Goal: Transaction & Acquisition: Purchase product/service

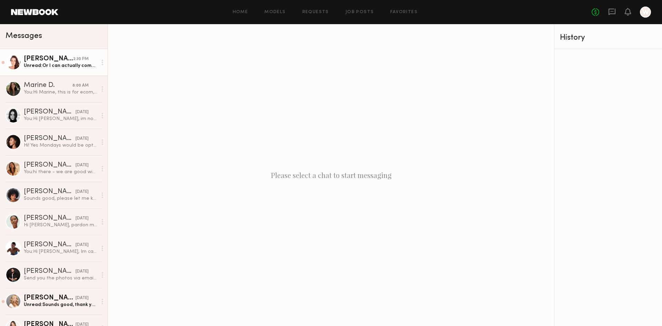
click at [43, 62] on div "[PERSON_NAME]" at bounding box center [48, 59] width 49 height 7
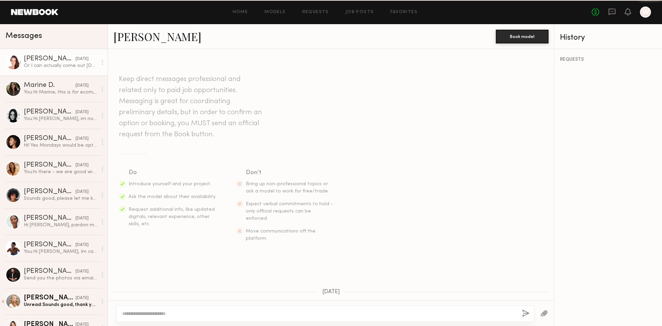
scroll to position [336, 0]
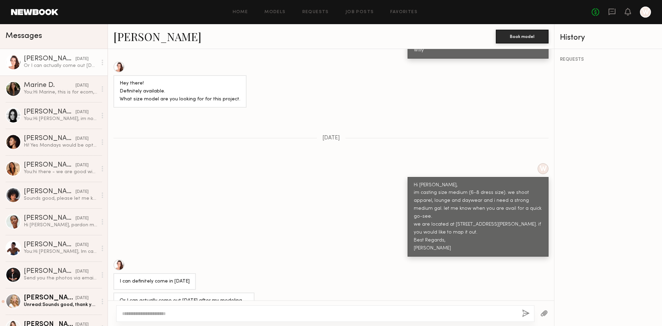
click at [131, 316] on textarea at bounding box center [319, 313] width 395 height 7
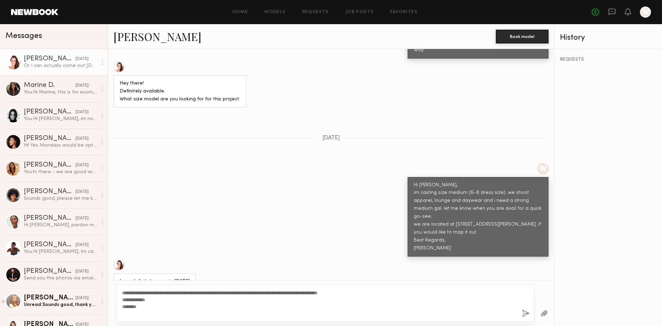
type textarea "**********"
click at [526, 312] on button "button" at bounding box center [526, 313] width 8 height 9
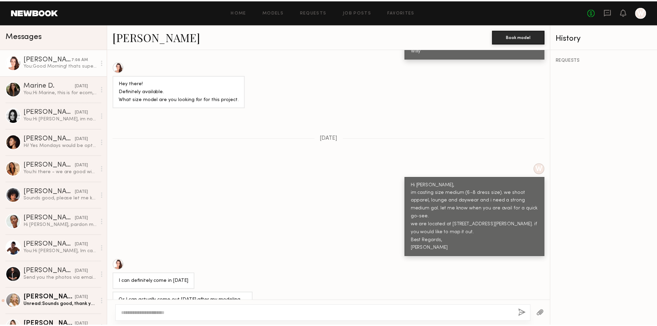
scroll to position [487, 0]
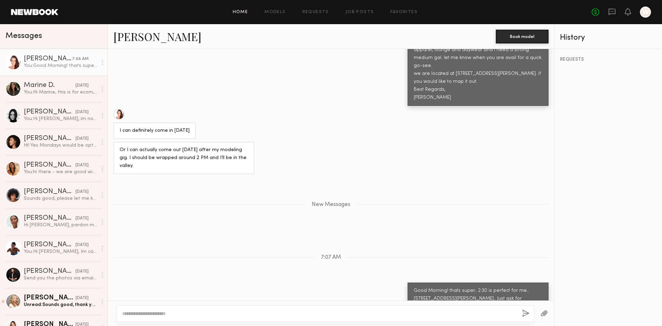
click at [240, 12] on link "Home" at bounding box center [241, 12] width 16 height 4
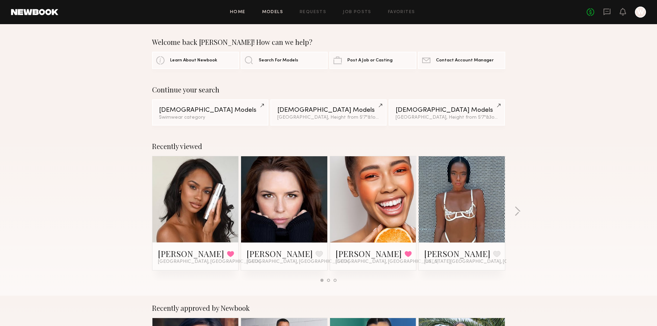
click at [275, 13] on link "Models" at bounding box center [272, 12] width 21 height 4
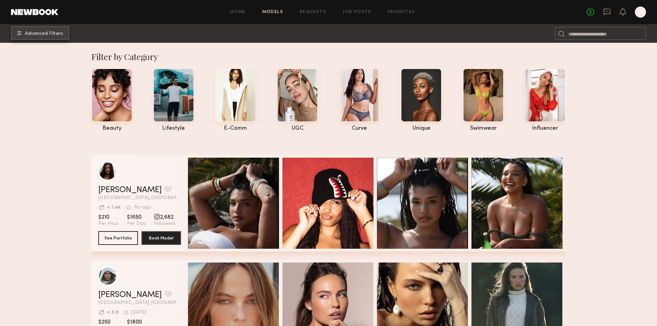
click at [44, 35] on span "Advanced Filters" at bounding box center [44, 33] width 38 height 5
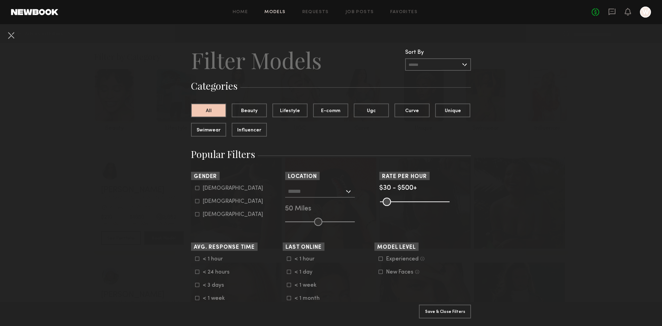
click at [197, 191] on common-framework-checkbox "Male" at bounding box center [239, 188] width 88 height 6
click at [197, 187] on icon at bounding box center [198, 188] width 4 height 4
type input "*"
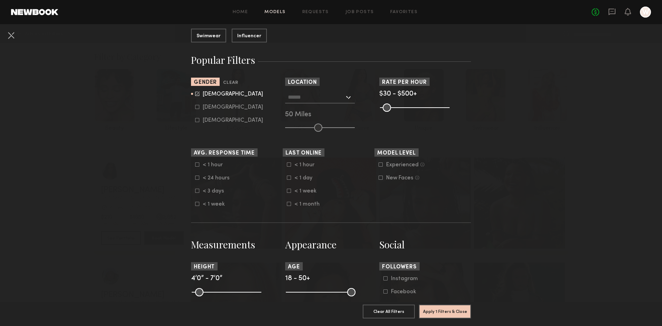
scroll to position [103, 0]
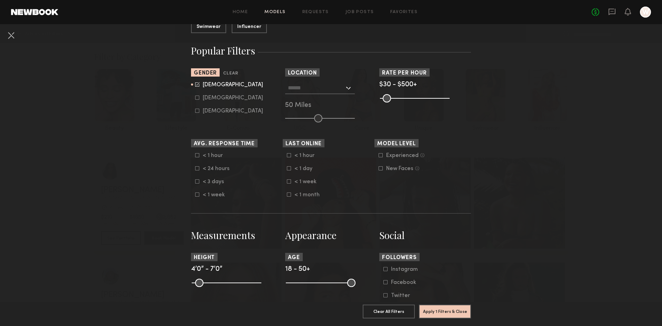
click at [195, 184] on common-framework-checkbox "< 3 days" at bounding box center [239, 182] width 88 height 6
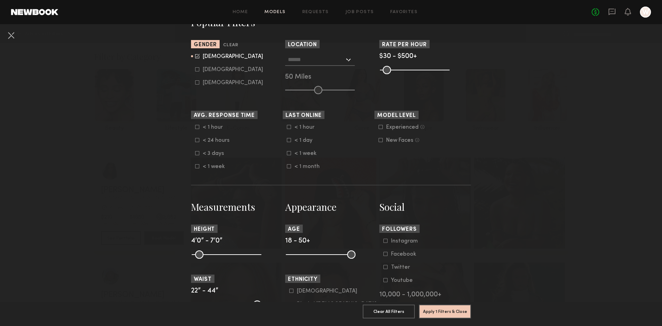
scroll to position [172, 0]
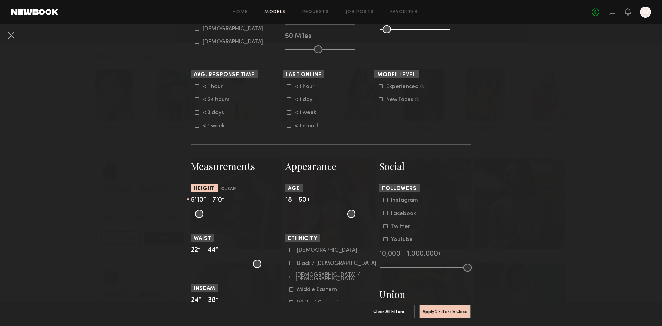
drag, startPoint x: 193, startPoint y: 217, endPoint x: 231, endPoint y: 216, distance: 37.6
type input "**"
click at [231, 216] on input "range" at bounding box center [227, 214] width 70 height 8
drag, startPoint x: 289, startPoint y: 213, endPoint x: 294, endPoint y: 213, distance: 4.5
type input "**"
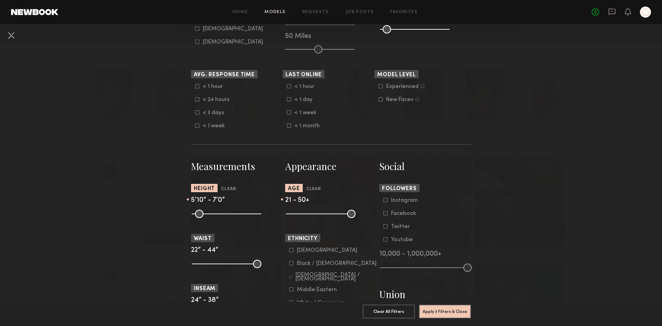
click at [294, 213] on input "range" at bounding box center [321, 214] width 70 height 8
drag, startPoint x: 348, startPoint y: 214, endPoint x: 320, endPoint y: 216, distance: 28.1
type input "**"
click at [320, 216] on input "range" at bounding box center [321, 214] width 70 height 8
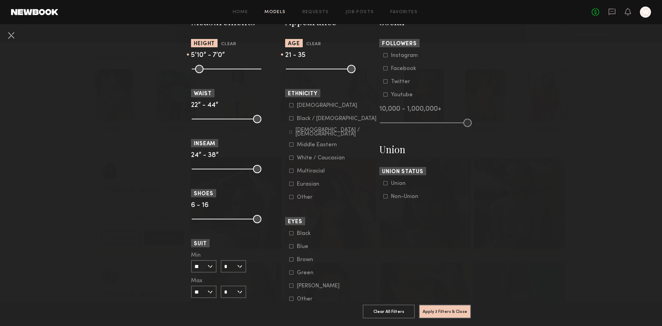
scroll to position [345, 0]
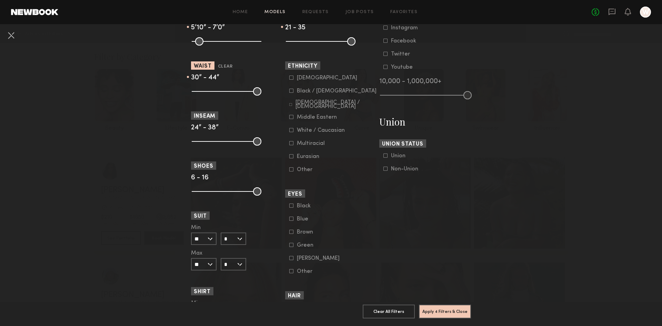
drag, startPoint x: 191, startPoint y: 91, endPoint x: 216, endPoint y: 93, distance: 24.9
type input "**"
click at [216, 93] on input "range" at bounding box center [227, 91] width 70 height 8
drag, startPoint x: 253, startPoint y: 93, endPoint x: 225, endPoint y: 93, distance: 27.6
type input "**"
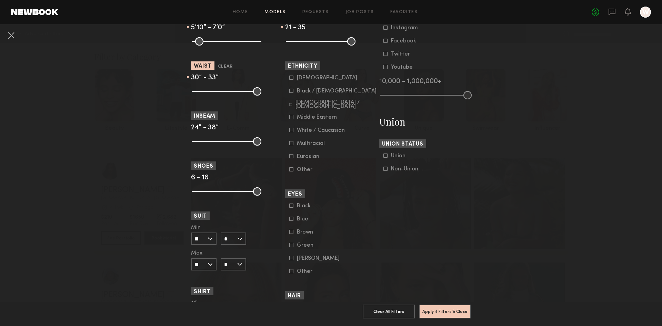
click at [225, 93] on input "range" at bounding box center [227, 91] width 70 height 8
drag, startPoint x: 194, startPoint y: 140, endPoint x: 200, endPoint y: 140, distance: 5.9
click at [200, 140] on input "range" at bounding box center [227, 141] width 70 height 8
drag, startPoint x: 202, startPoint y: 140, endPoint x: 216, endPoint y: 141, distance: 14.6
type input "**"
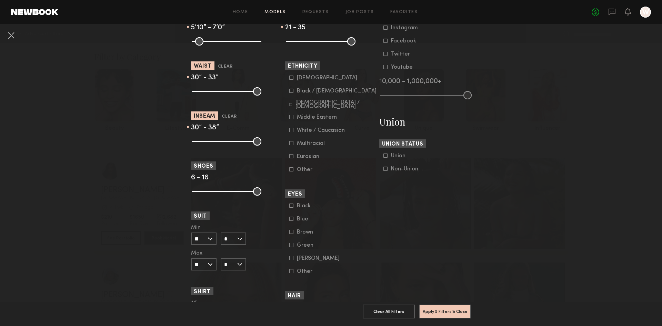
click at [216, 141] on input "range" at bounding box center [227, 141] width 70 height 8
drag, startPoint x: 258, startPoint y: 139, endPoint x: 245, endPoint y: 142, distance: 13.3
type input "**"
click at [245, 142] on input "range" at bounding box center [227, 141] width 70 height 8
drag, startPoint x: 192, startPoint y: 189, endPoint x: 220, endPoint y: 191, distance: 28.4
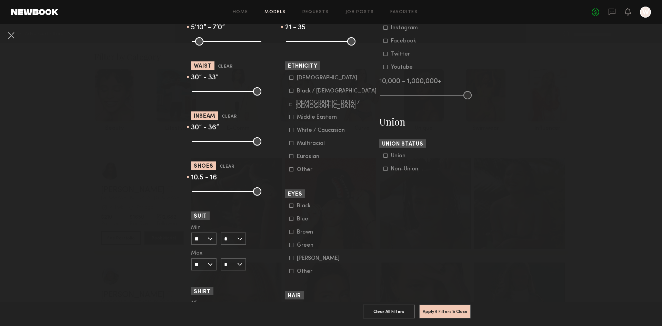
type input "****"
click at [220, 191] on input "range" at bounding box center [227, 191] width 70 height 8
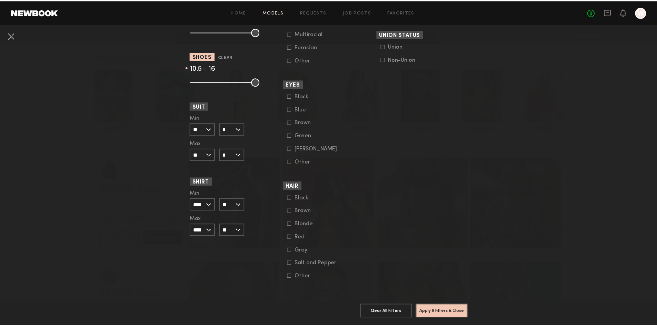
scroll to position [460, 0]
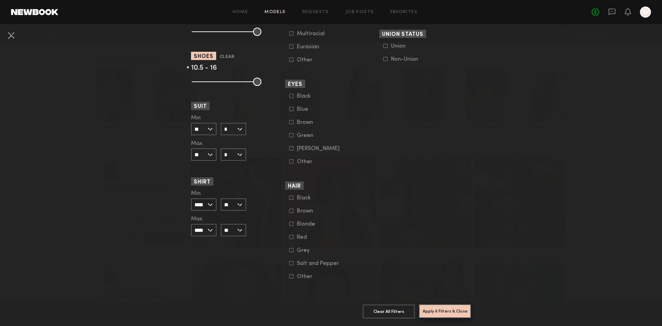
click at [450, 306] on button "Apply 6 Filters & Close" at bounding box center [445, 311] width 52 height 14
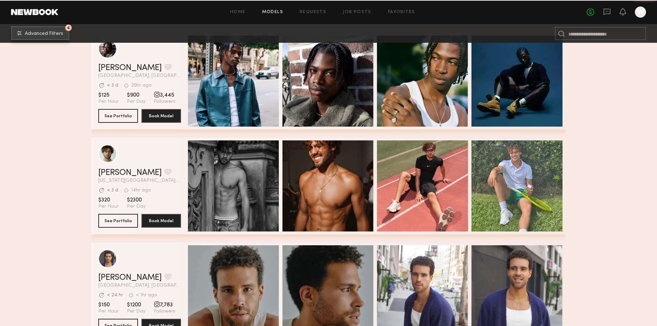
scroll to position [1000, 0]
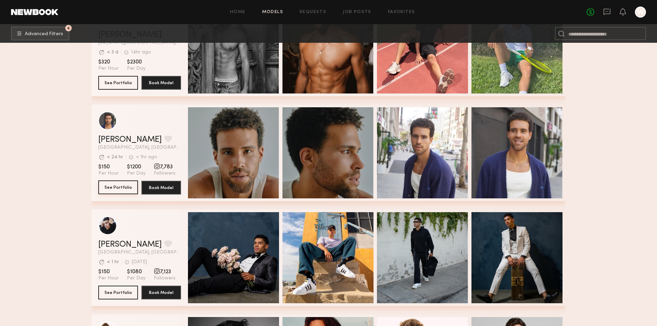
click at [111, 192] on button "See Portfolio" at bounding box center [118, 187] width 40 height 14
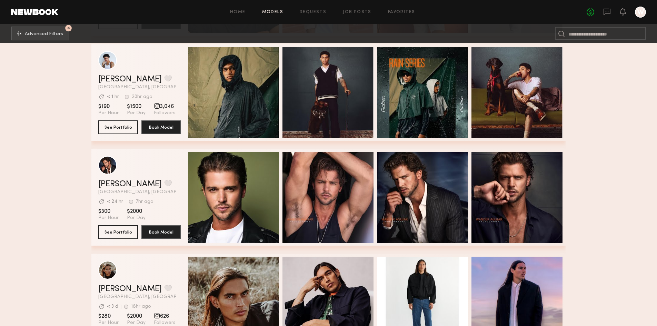
scroll to position [1690, 0]
click at [118, 235] on button "See Portfolio" at bounding box center [118, 232] width 40 height 14
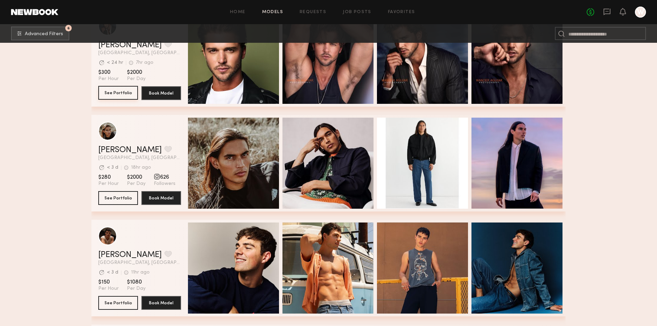
scroll to position [1897, 0]
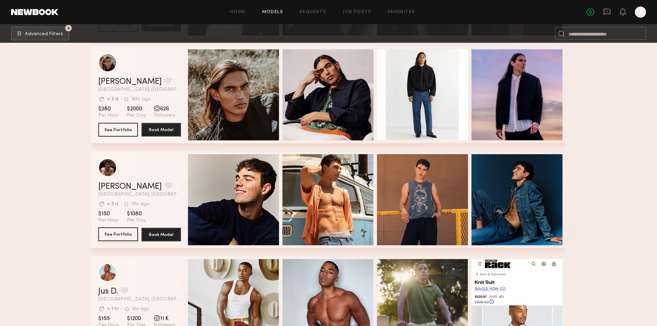
click at [116, 237] on button "See Portfolio" at bounding box center [118, 234] width 40 height 14
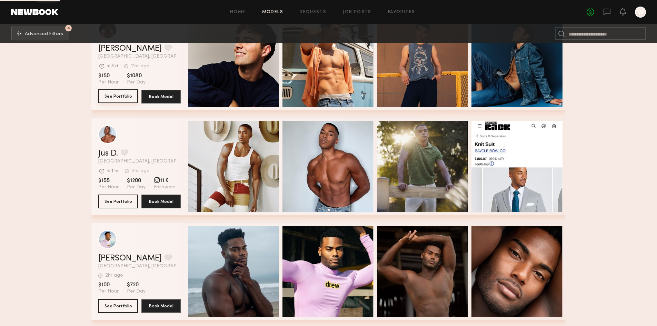
scroll to position [2173, 0]
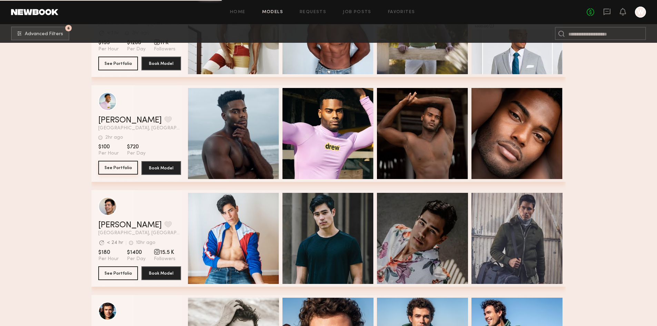
click at [115, 167] on button "See Portfolio" at bounding box center [118, 168] width 40 height 14
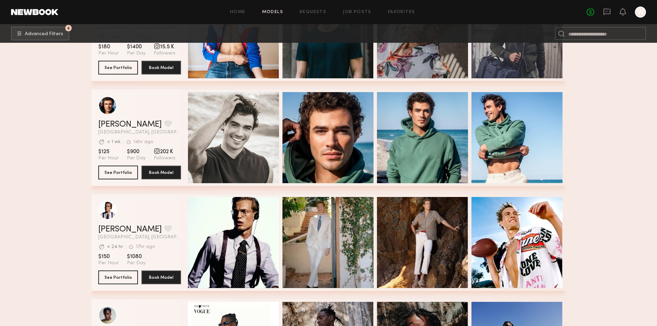
scroll to position [2380, 0]
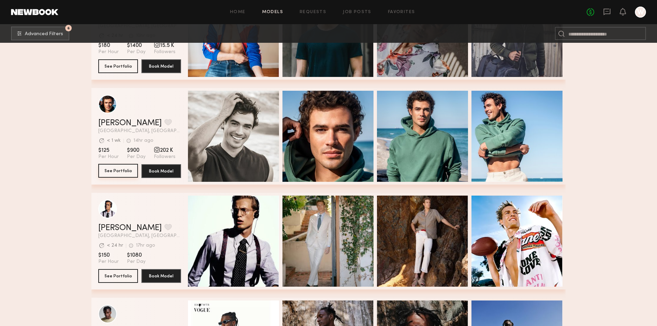
click at [116, 170] on button "See Portfolio" at bounding box center [118, 171] width 40 height 14
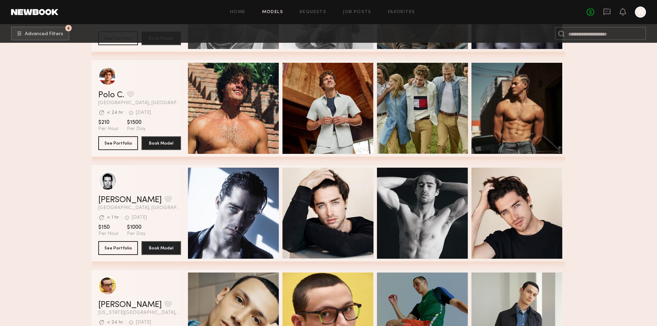
scroll to position [2829, 0]
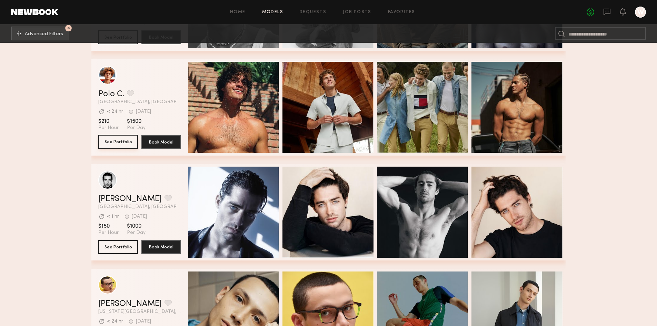
click at [127, 146] on button "See Portfolio" at bounding box center [118, 142] width 40 height 14
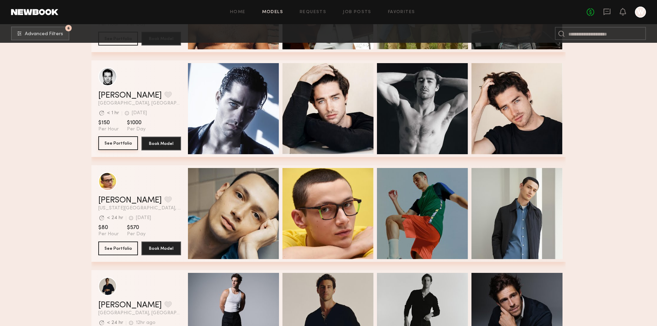
click at [116, 144] on button "See Portfolio" at bounding box center [118, 143] width 40 height 14
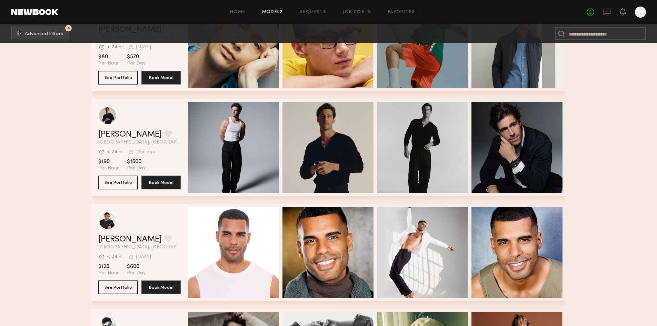
scroll to position [3105, 0]
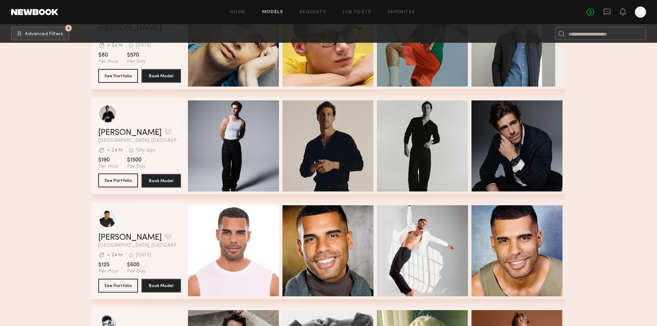
click at [113, 181] on button "See Portfolio" at bounding box center [118, 181] width 40 height 14
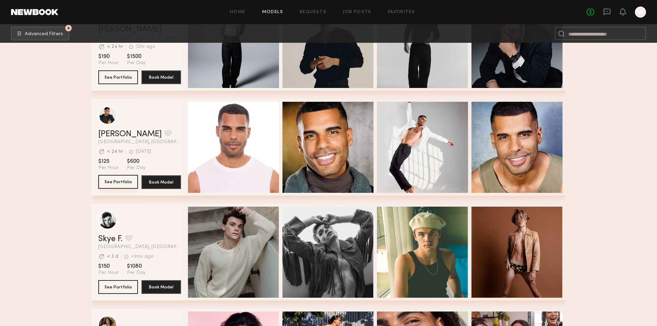
click at [117, 187] on button "See Portfolio" at bounding box center [118, 182] width 40 height 14
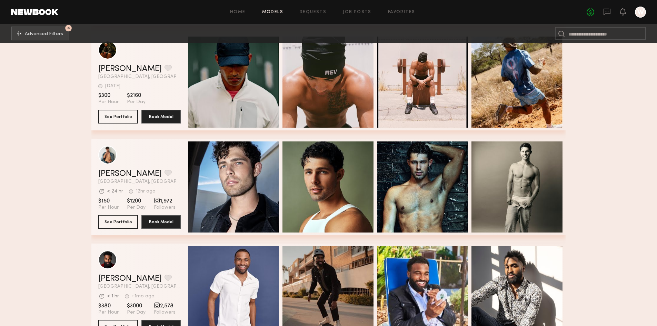
scroll to position [3657, 0]
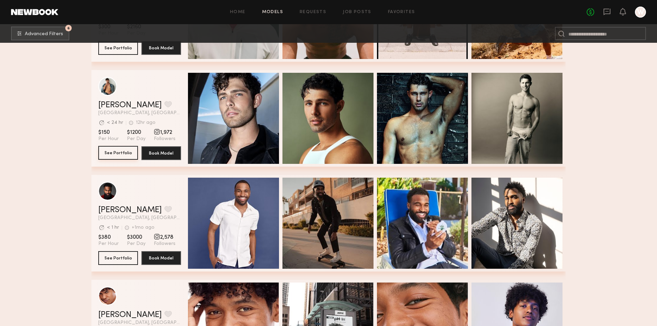
click at [112, 157] on button "See Portfolio" at bounding box center [118, 153] width 40 height 14
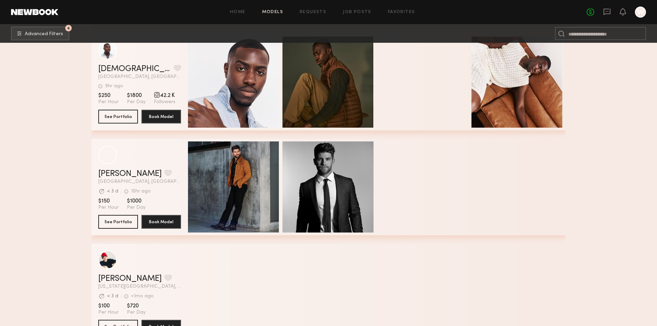
scroll to position [5580, 0]
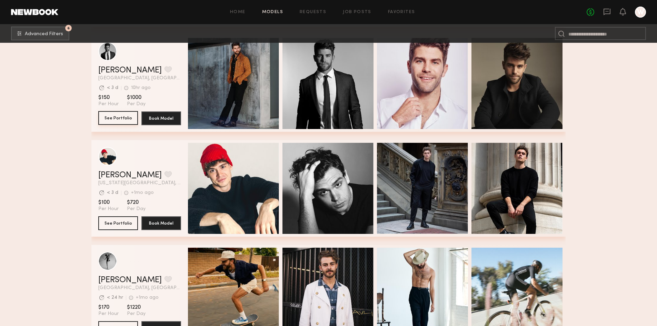
click at [113, 120] on button "See Portfolio" at bounding box center [118, 118] width 40 height 14
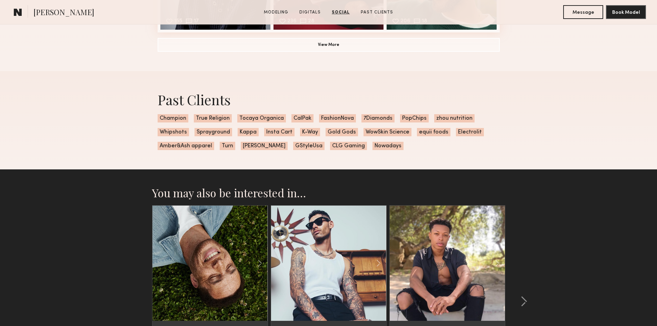
scroll to position [1242, 0]
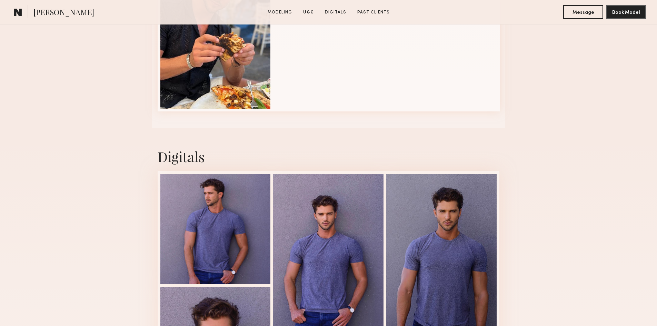
scroll to position [1000, 0]
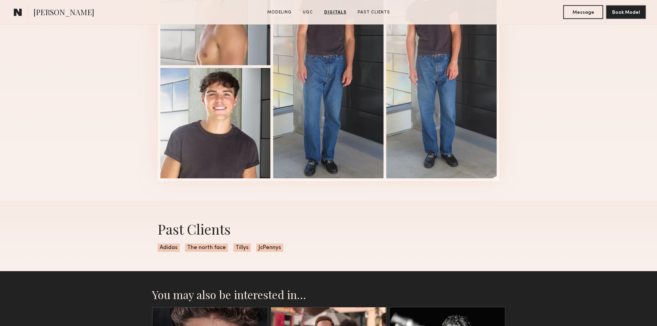
scroll to position [1104, 0]
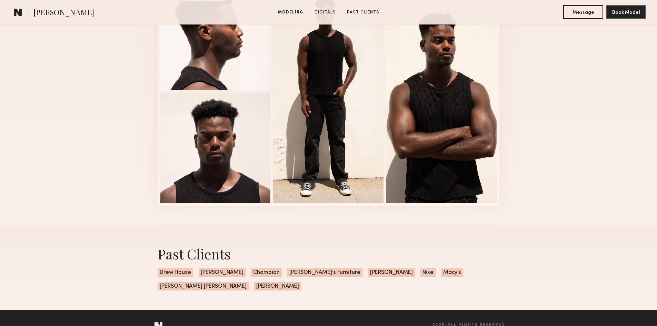
scroll to position [765, 0]
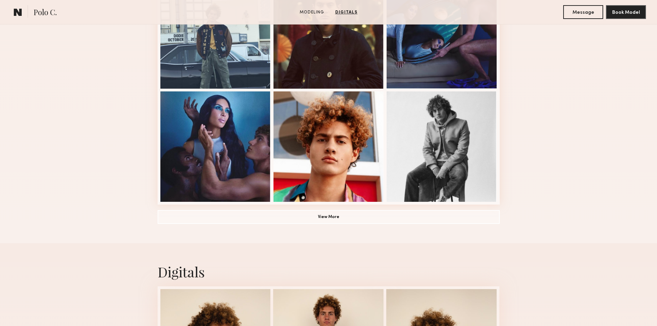
scroll to position [448, 0]
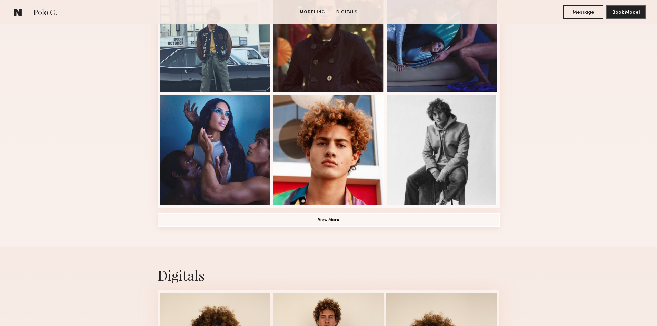
click at [325, 223] on button "View More" at bounding box center [329, 220] width 342 height 14
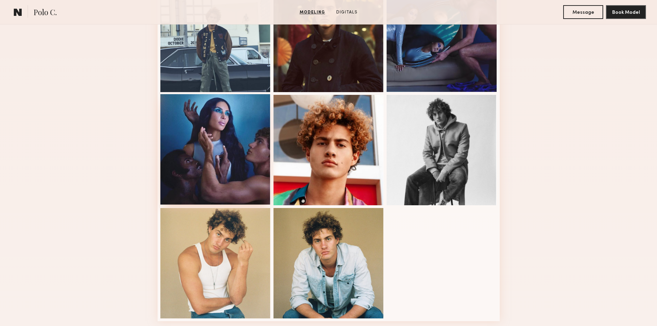
click at [231, 163] on div at bounding box center [215, 149] width 110 height 110
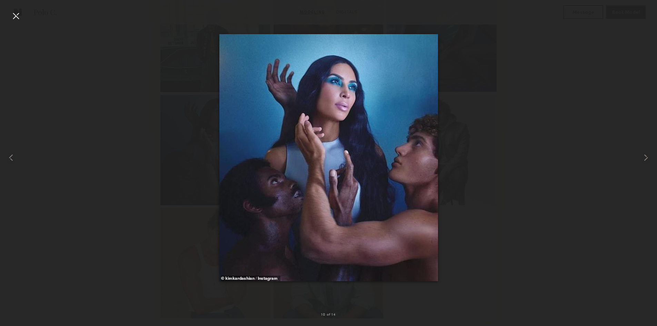
click at [14, 19] on div at bounding box center [15, 15] width 11 height 11
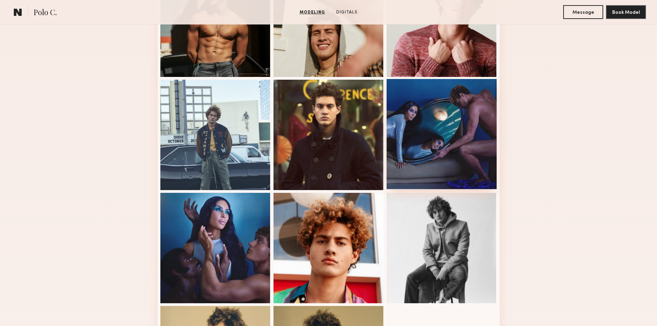
scroll to position [345, 0]
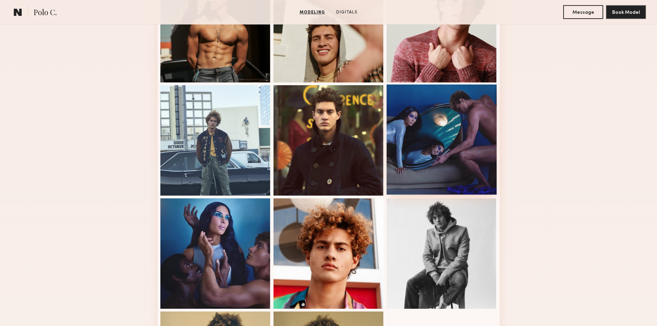
click at [474, 161] on div at bounding box center [442, 140] width 110 height 110
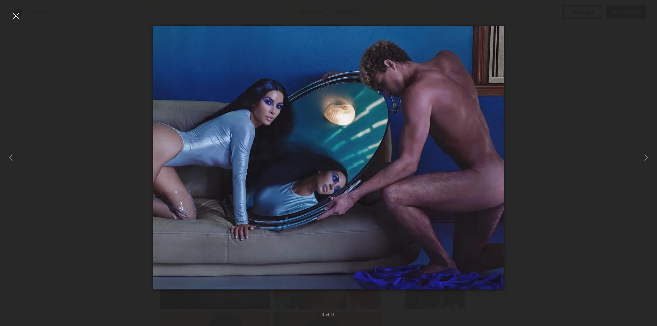
click at [12, 14] on div at bounding box center [15, 15] width 11 height 11
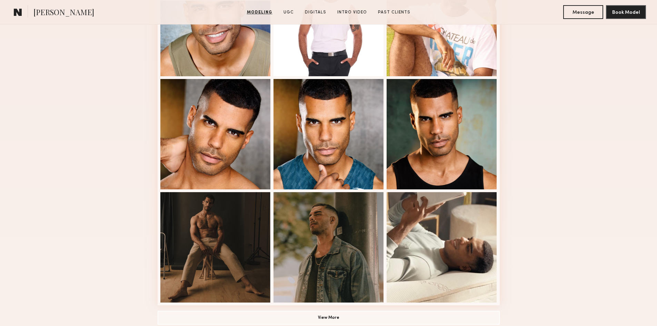
scroll to position [414, 0]
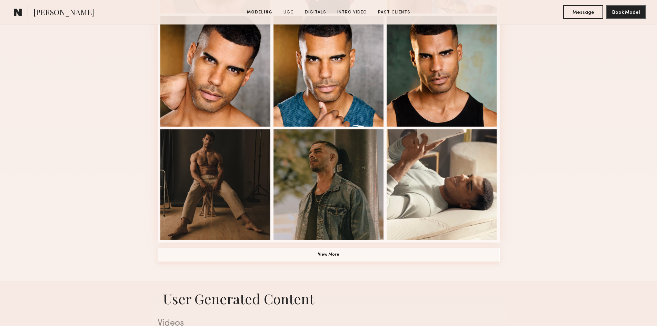
click at [327, 260] on button "View More" at bounding box center [329, 255] width 342 height 14
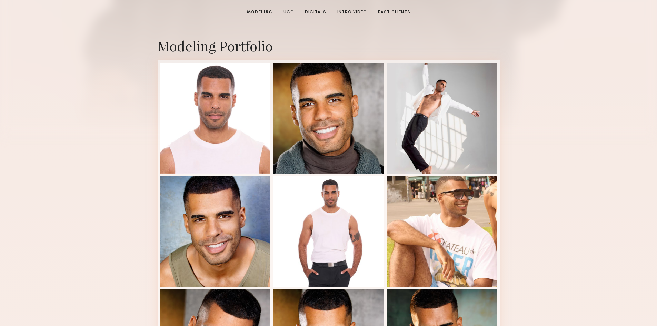
scroll to position [0, 0]
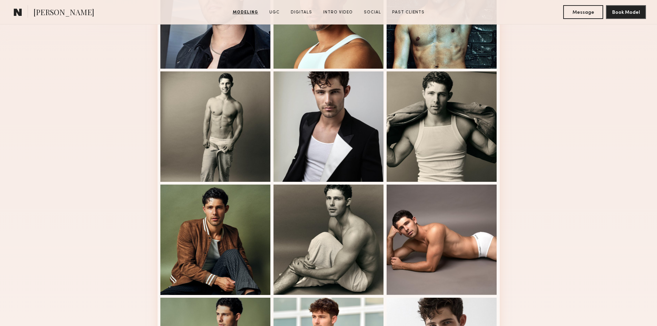
scroll to position [241, 0]
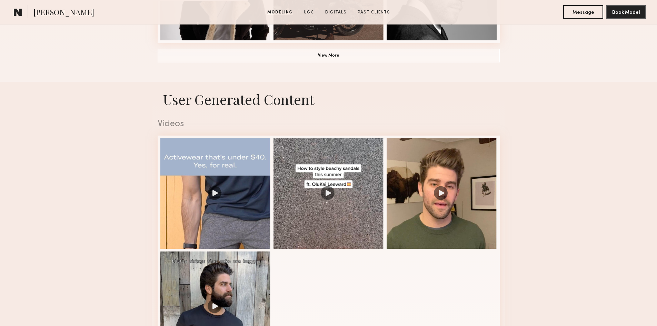
scroll to position [690, 0]
